Goal: Task Accomplishment & Management: Complete application form

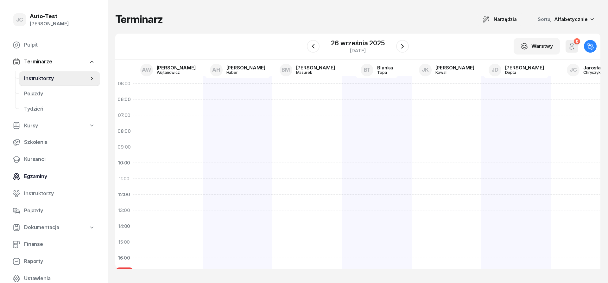
click at [52, 174] on span "Egzaminy" at bounding box center [59, 176] width 71 height 8
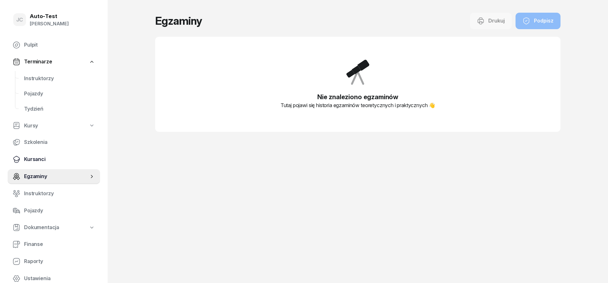
click at [52, 160] on span "Kursanci" at bounding box center [59, 159] width 71 height 8
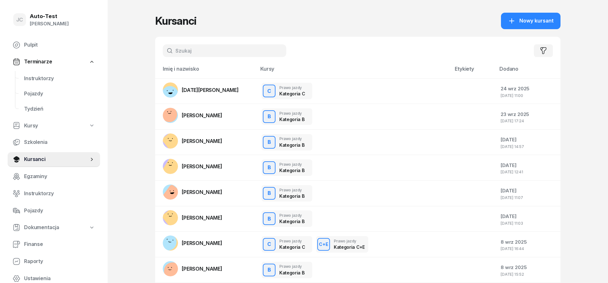
click at [206, 53] on input "text" at bounding box center [224, 50] width 123 height 13
type input "chojnowska"
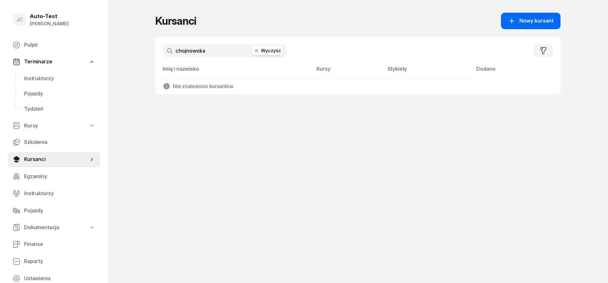
click at [512, 18] on icon "button" at bounding box center [512, 21] width 8 height 8
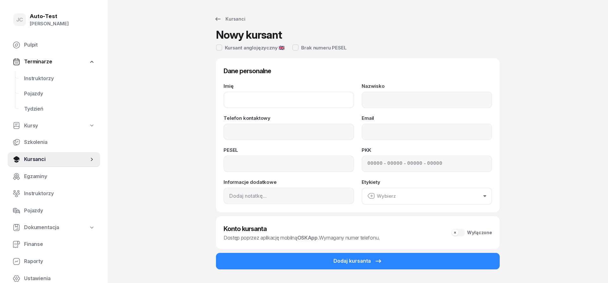
click at [255, 98] on input "Imię" at bounding box center [289, 100] width 130 height 16
type input "[PERSON_NAME]"
type input "Chojnowska"
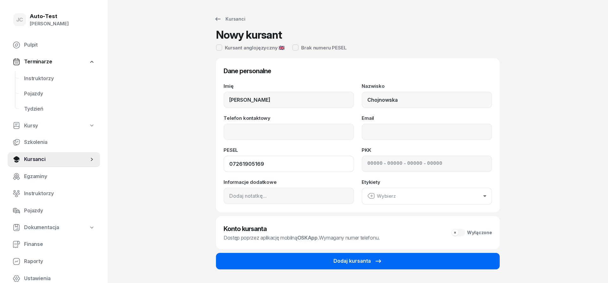
type input "07261905169"
click at [355, 267] on button "Dodaj kursanta" at bounding box center [358, 261] width 284 height 16
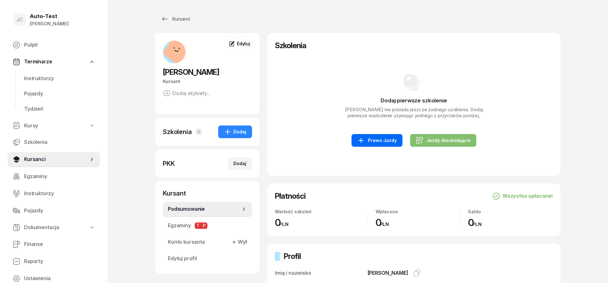
click at [385, 144] on div "Prawo Jazdy" at bounding box center [376, 140] width 39 height 8
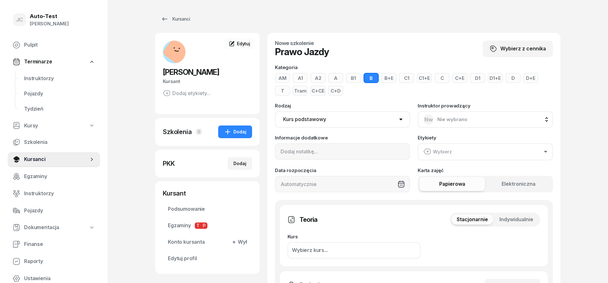
click at [520, 221] on span "Indywidualnie" at bounding box center [516, 219] width 34 height 8
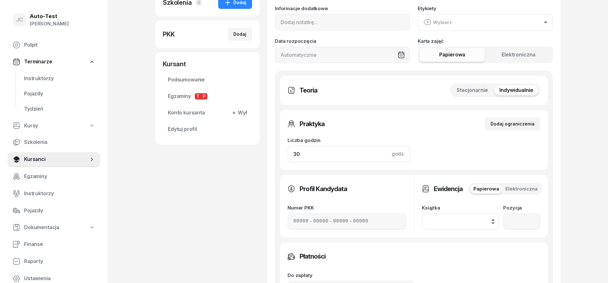
drag, startPoint x: 308, startPoint y: 149, endPoint x: 247, endPoint y: 150, distance: 61.4
click at [288, 150] on input "30" at bounding box center [349, 154] width 123 height 16
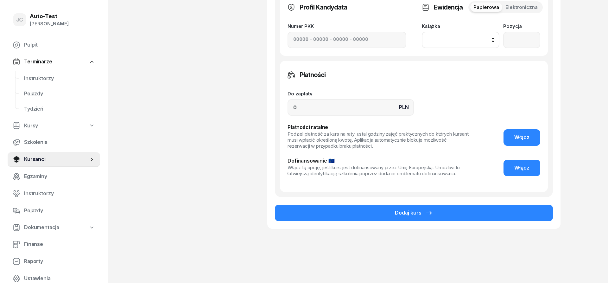
scroll to position [315, 0]
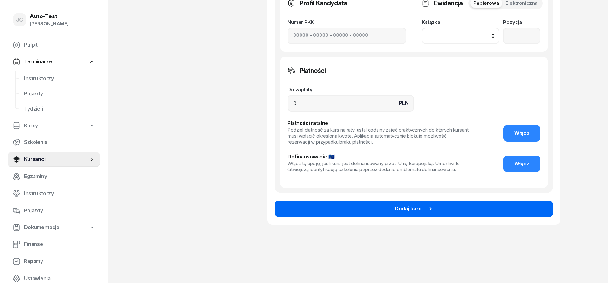
type input "1"
click at [344, 212] on button "Dodaj kurs" at bounding box center [414, 208] width 278 height 16
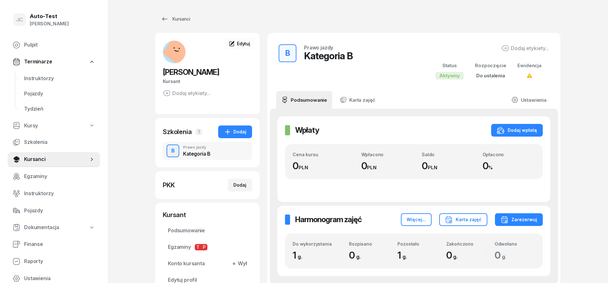
click at [59, 70] on nav "Pulpit Terminarze Instruktorzy Pojazdy Tydzień Kursy Szkolenia Kursanci Egzamin…" at bounding box center [54, 161] width 92 height 249
click at [59, 76] on span "Instruktorzy" at bounding box center [59, 78] width 71 height 8
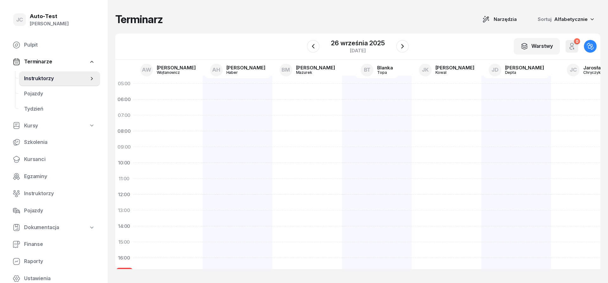
click at [171, 59] on div "W Wybierz AW [PERSON_NAME] AH [PERSON_NAME] BM [PERSON_NAME] BT [PERSON_NAME] J…" at bounding box center [357, 47] width 485 height 26
click at [172, 65] on link "AW [PERSON_NAME]" at bounding box center [168, 70] width 66 height 16
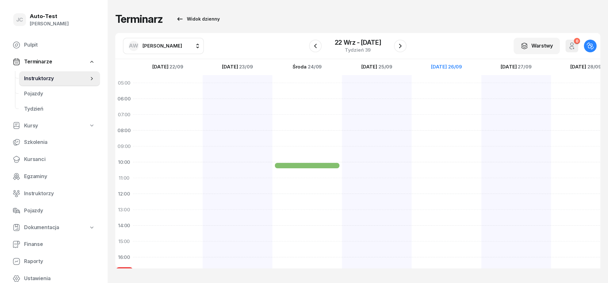
click at [161, 52] on button "AW [PERSON_NAME]" at bounding box center [163, 46] width 81 height 16
type input "chry"
click at [170, 85] on span "[PERSON_NAME]" at bounding box center [165, 88] width 39 height 8
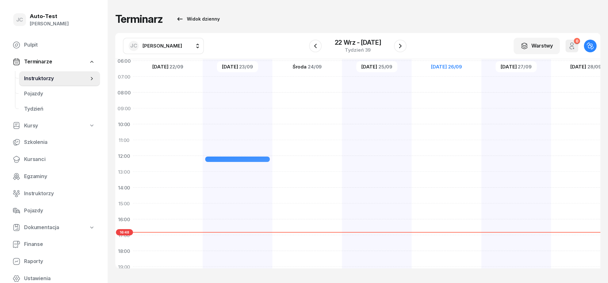
click at [434, 189] on div at bounding box center [447, 195] width 70 height 317
select select "14"
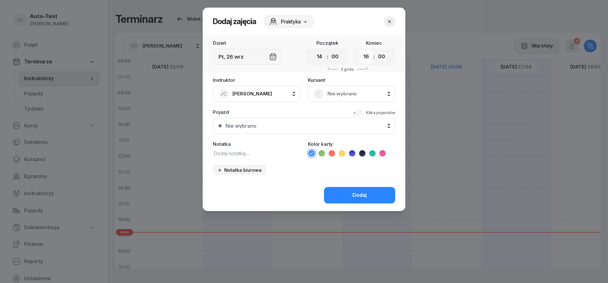
click at [360, 50] on select "00 01 02 03 04 05 06 07 08 09 10 11 12 13 14 15 16 17 18 19 20 21 22 23" at bounding box center [366, 56] width 12 height 13
select select "14"
click option "14" at bounding box center [0, 0] width 0 height 0
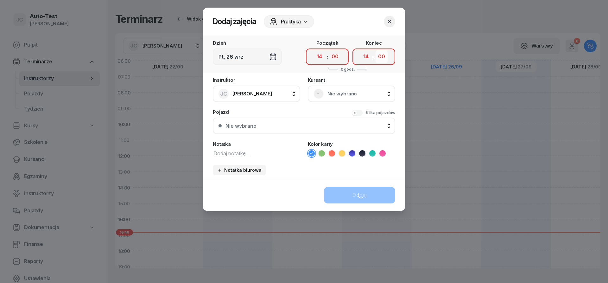
click at [376, 50] on select "00 05 10 15 20 25 30 35 40 45 50 55" at bounding box center [382, 56] width 12 height 13
select select "25"
click option "25" at bounding box center [0, 0] width 0 height 0
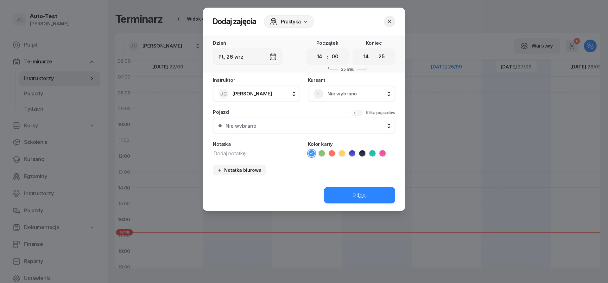
click at [336, 99] on div "Nie wybrano" at bounding box center [351, 93] width 87 height 16
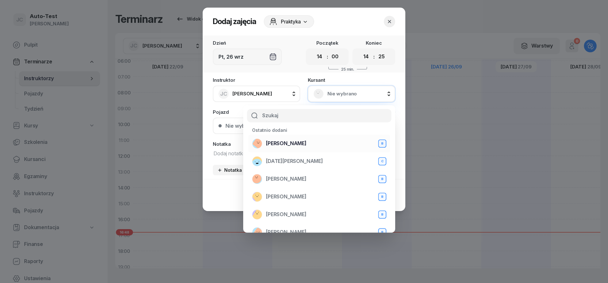
click at [300, 148] on div "[PERSON_NAME] B" at bounding box center [319, 143] width 134 height 10
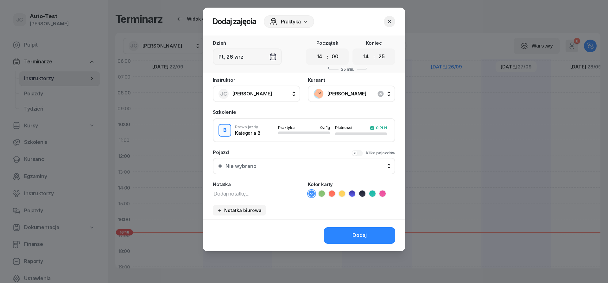
click at [288, 169] on button "Nie wybrano" at bounding box center [304, 166] width 182 height 16
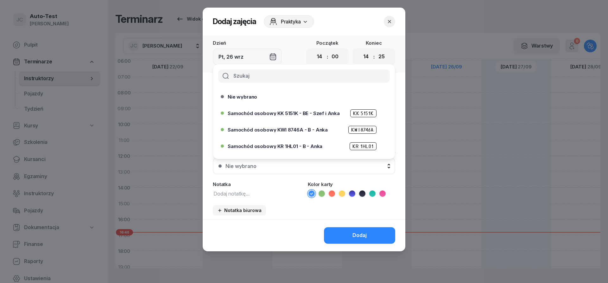
scroll to position [194, 0]
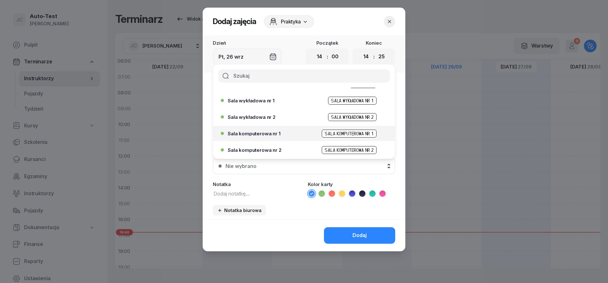
click at [277, 135] on span "Sala komputerowa nr 1" at bounding box center [254, 133] width 53 height 5
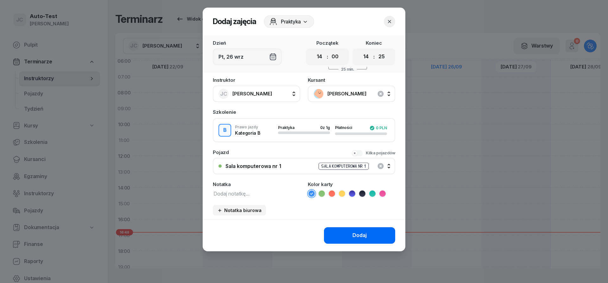
click at [346, 228] on button "Dodaj" at bounding box center [359, 235] width 71 height 16
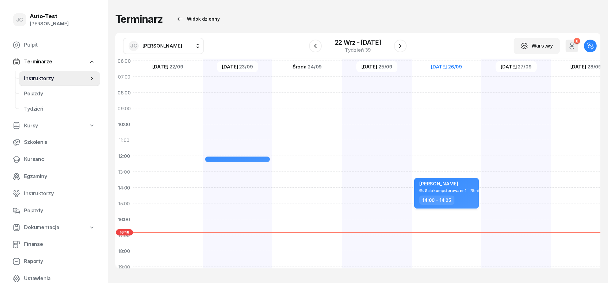
click at [453, 191] on div "Sala komputerowa nr 1" at bounding box center [445, 190] width 41 height 4
select select "14"
select select "25"
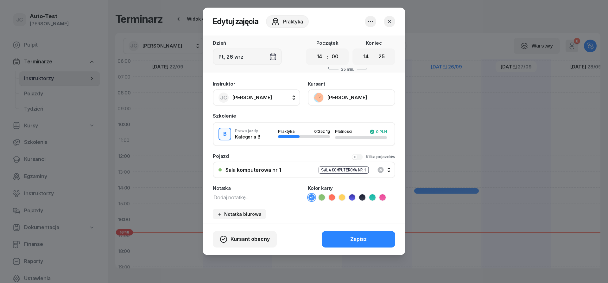
click at [392, 23] on icon "button" at bounding box center [389, 21] width 6 height 6
